Goal: Transaction & Acquisition: Download file/media

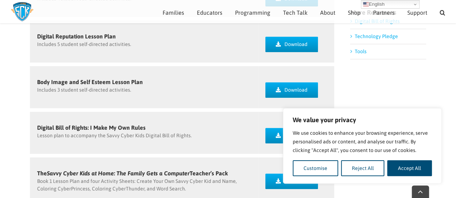
scroll to position [144, 0]
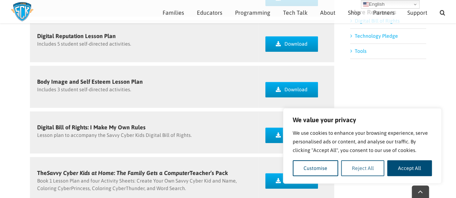
click at [370, 169] on button "Reject All" at bounding box center [363, 169] width 44 height 16
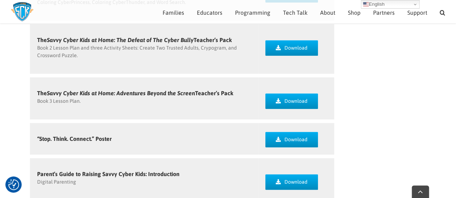
scroll to position [336, 0]
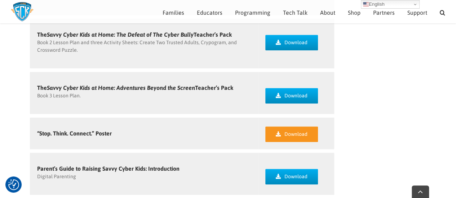
click at [287, 132] on span "Download" at bounding box center [295, 134] width 23 height 6
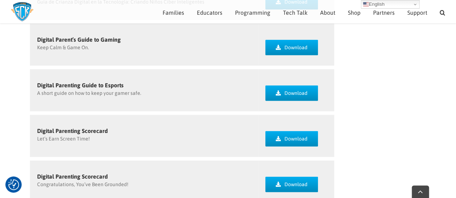
scroll to position [832, 0]
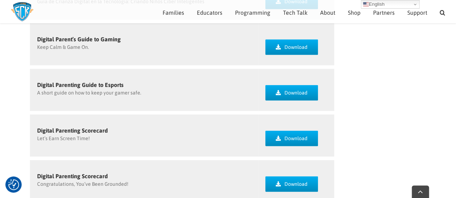
drag, startPoint x: 173, startPoint y: 131, endPoint x: 140, endPoint y: 127, distance: 32.8
click at [140, 127] on div "Digital Parenting Scorecard Let’s Earn Screen Time!" at bounding box center [144, 136] width 228 height 42
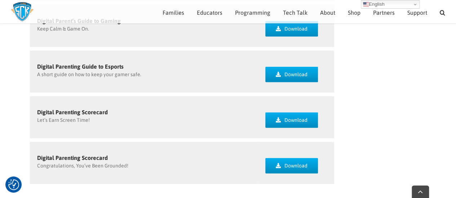
scroll to position [851, 0]
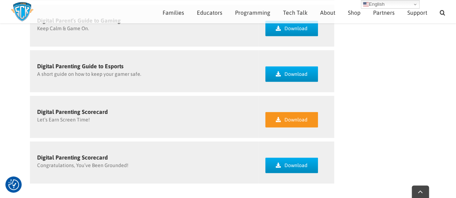
click at [296, 116] on link "Download" at bounding box center [291, 119] width 53 height 15
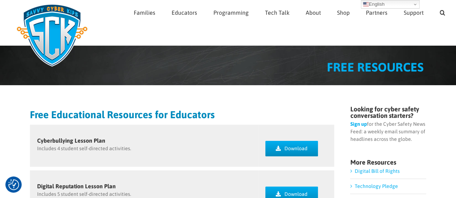
scroll to position [8, 0]
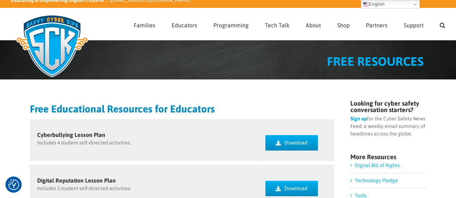
click at [377, 163] on link "Digital Bill of Rights" at bounding box center [376, 166] width 45 height 6
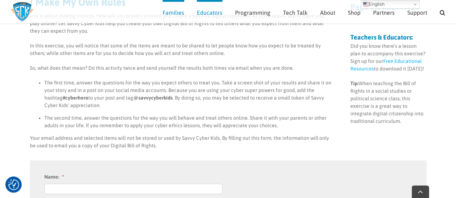
scroll to position [107, 0]
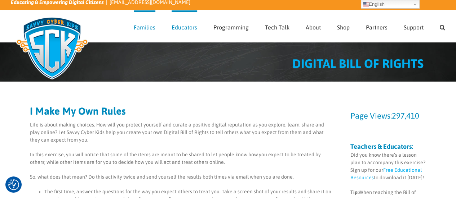
scroll to position [0, 0]
